Goal: Find specific page/section: Find specific page/section

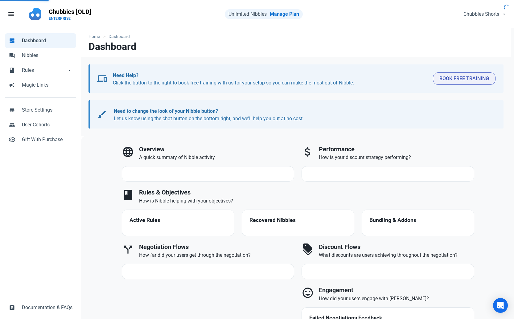
select select "7d"
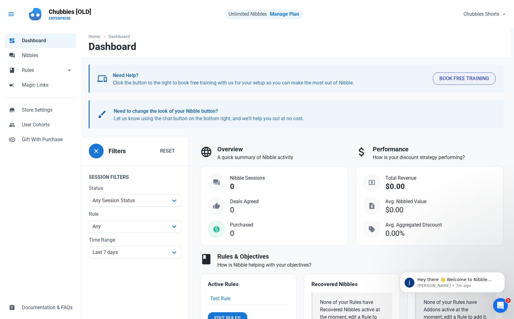
click at [11, 12] on span "menu" at bounding box center [10, 13] width 7 height 7
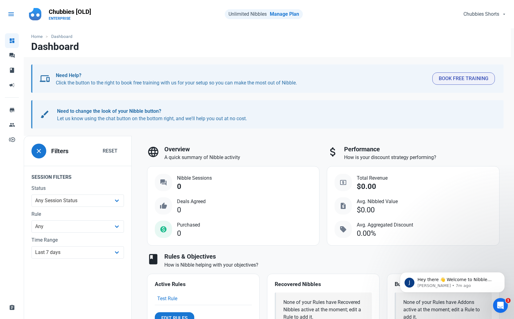
click at [11, 12] on span "menu" at bounding box center [10, 13] width 7 height 7
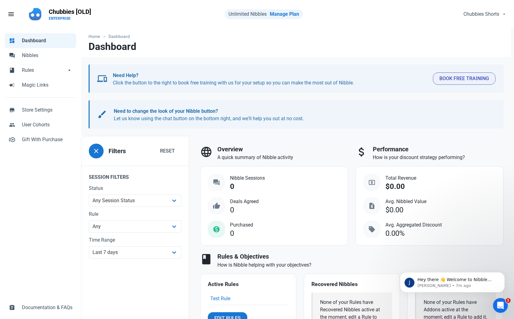
click at [65, 11] on p "Chubbies [OLD]" at bounding box center [70, 11] width 43 height 9
